Goal: Complete application form

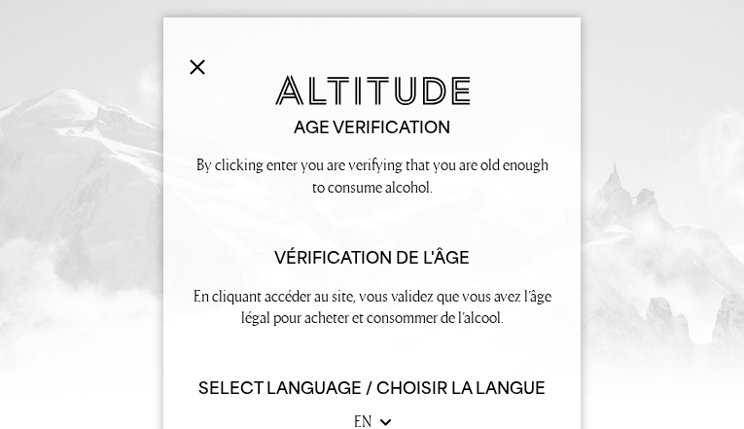
type input "BbjHODBAGD"
type input "[EMAIL_ADDRESS][DOMAIN_NAME]"
type input "3841188587"
type input "nxIaQGURekYUALDP"
type input "PezkOhybj"
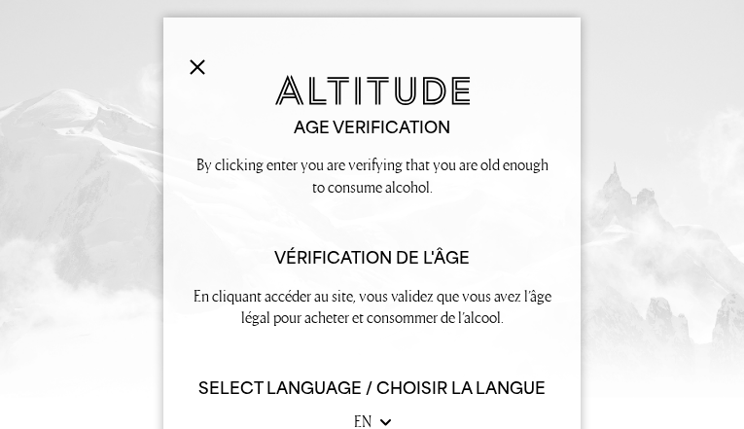
type input "[EMAIL_ADDRESS][DOMAIN_NAME]"
